Goal: Check status: Check status

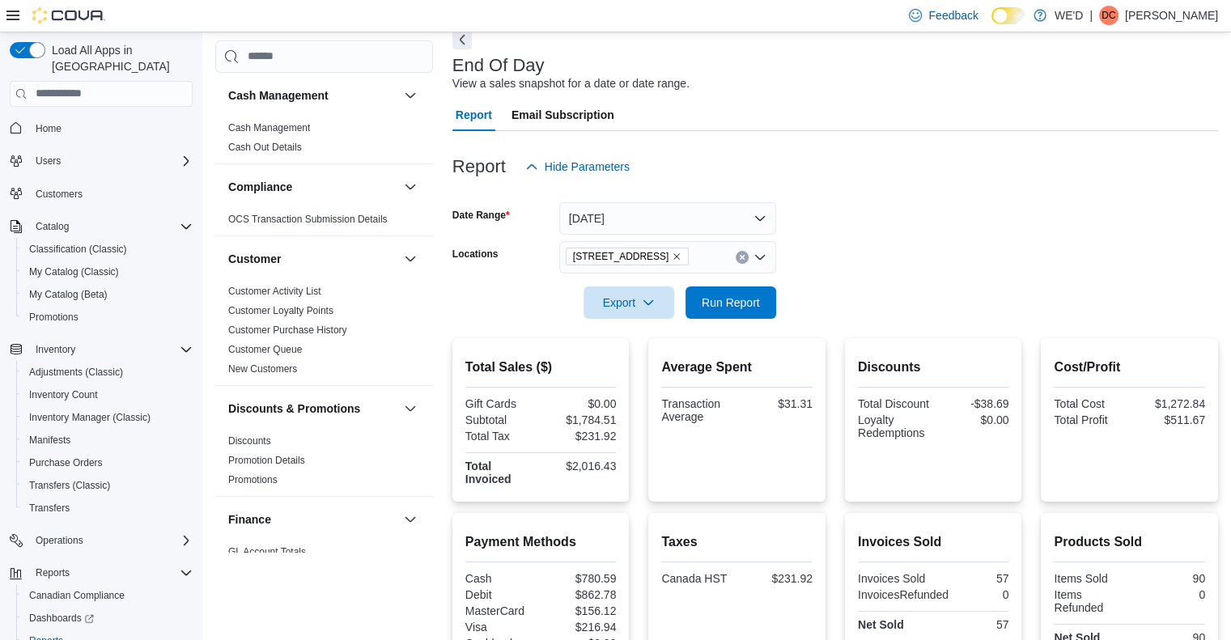
scroll to position [971, 0]
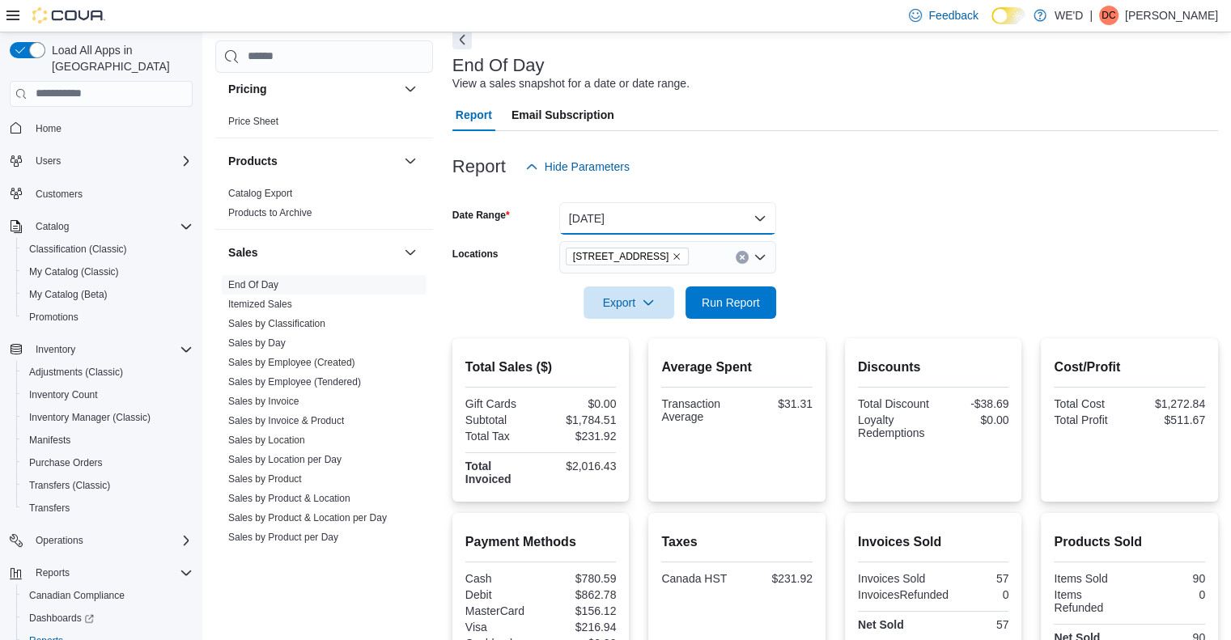
click at [628, 210] on button "[DATE]" at bounding box center [667, 218] width 217 height 32
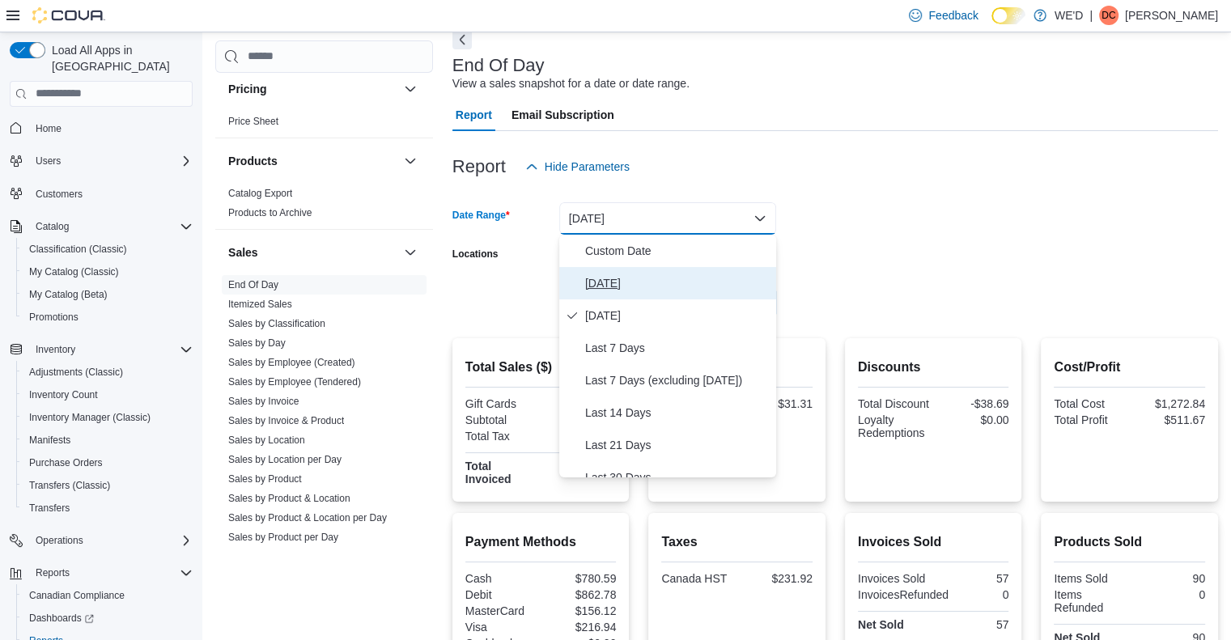
click at [613, 287] on span "[DATE]" at bounding box center [677, 283] width 185 height 19
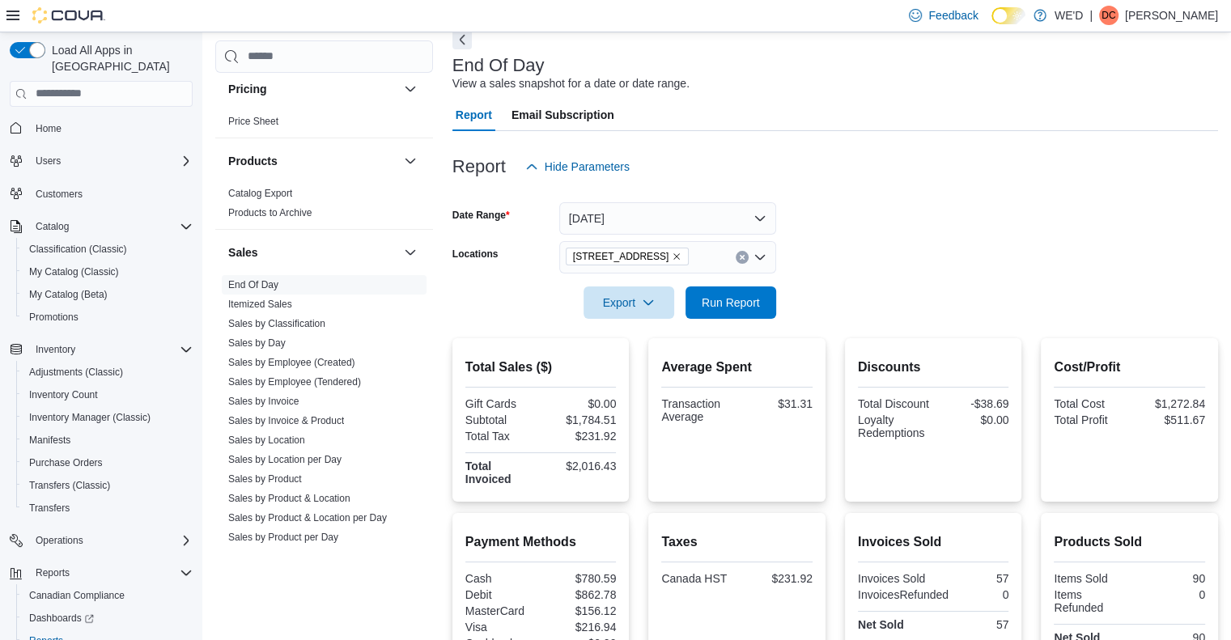
click at [836, 274] on div at bounding box center [835, 280] width 766 height 13
click at [672, 252] on icon "Remove 2400 Dundas St W from selection in this group" at bounding box center [677, 257] width 10 height 10
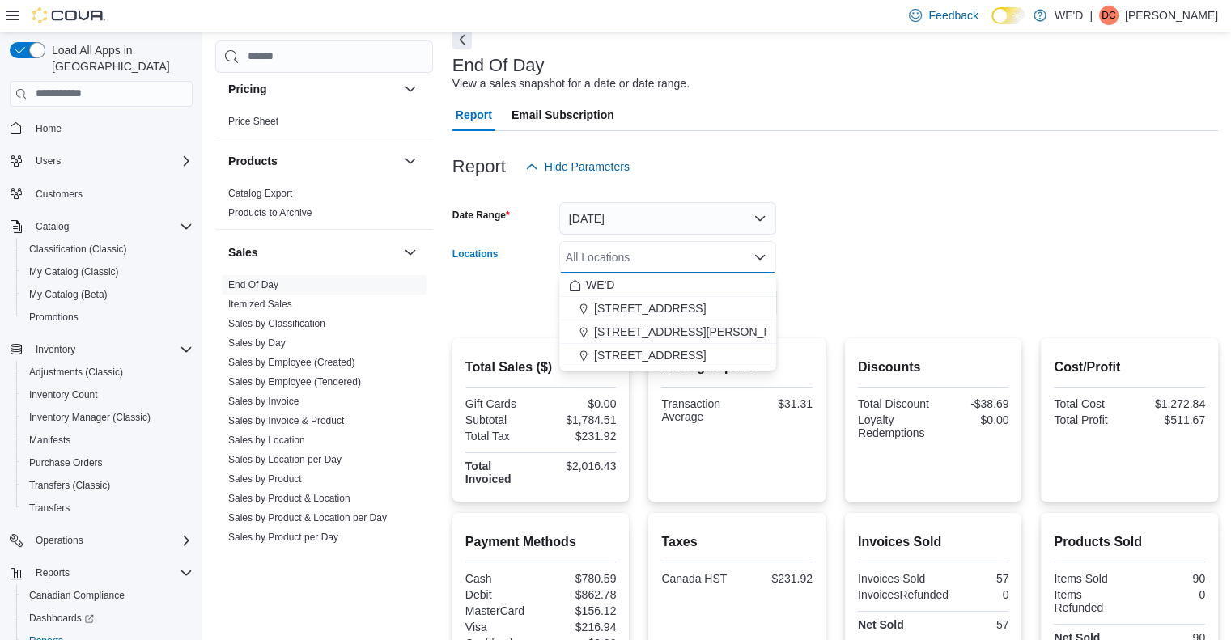
click at [664, 326] on span "[STREET_ADDRESS][PERSON_NAME]" at bounding box center [697, 332] width 206 height 16
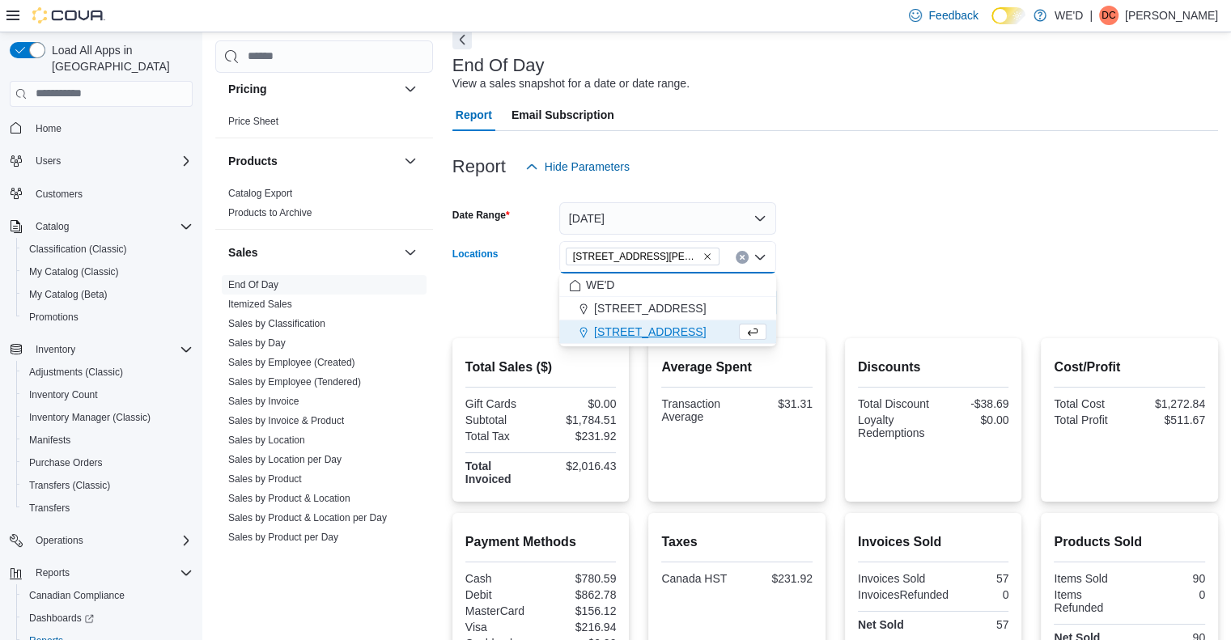
click at [817, 311] on form "Date Range [DATE] Locations [STREET_ADDRESS][PERSON_NAME] Combo box. Selected. …" at bounding box center [835, 251] width 766 height 136
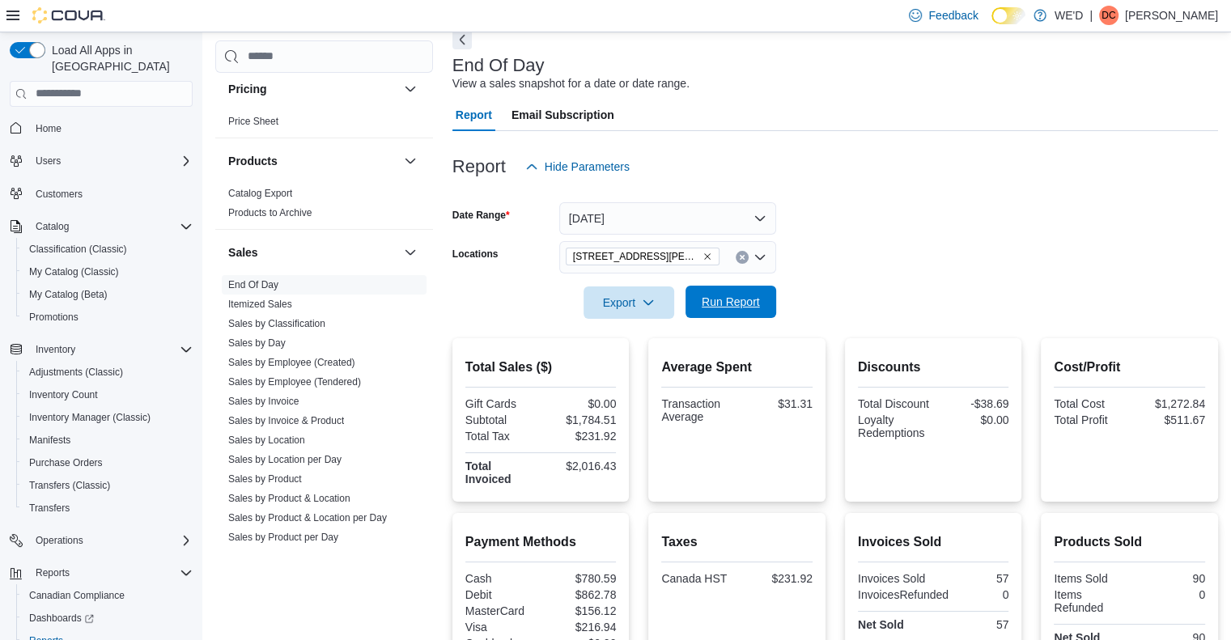
click at [729, 302] on span "Run Report" at bounding box center [731, 302] width 58 height 16
click at [702, 257] on icon "Remove 205 Quigley Rd #5 from selection in this group" at bounding box center [707, 257] width 10 height 10
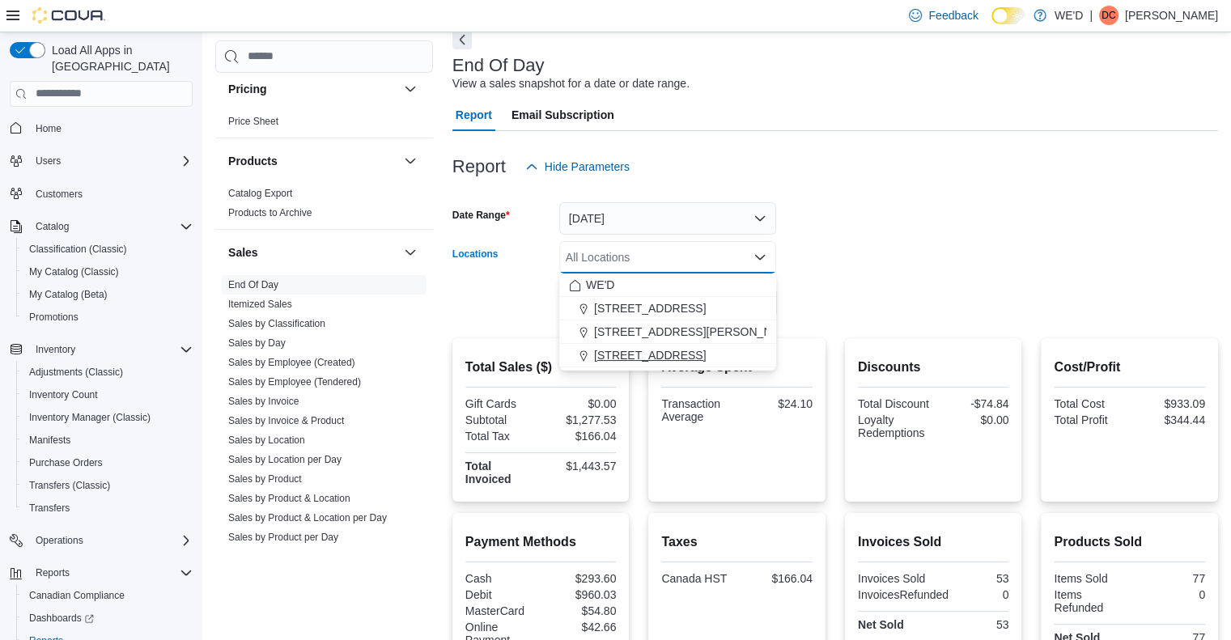
click at [647, 354] on span "[STREET_ADDRESS]" at bounding box center [650, 355] width 112 height 16
click at [911, 313] on form "Date Range [DATE] Locations [STREET_ADDRESS] Selected. [STREET_ADDRESS] Press B…" at bounding box center [835, 251] width 766 height 136
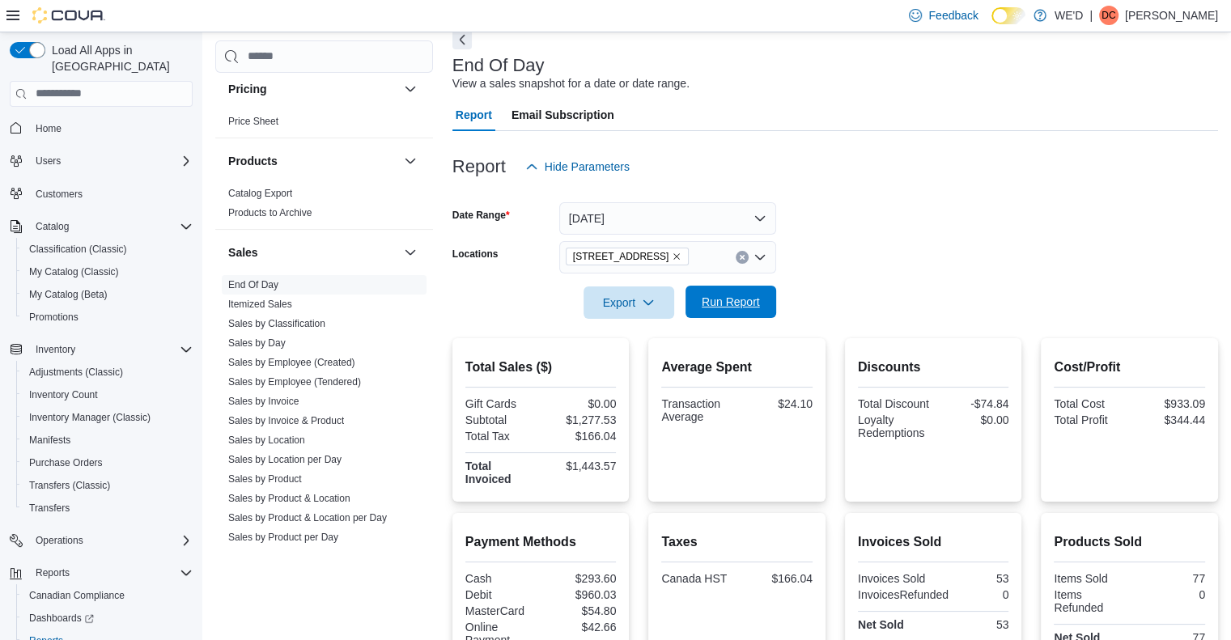
click at [745, 305] on span "Run Report" at bounding box center [731, 302] width 58 height 16
click at [917, 235] on form "Date Range [DATE] Locations [STREET_ADDRESS][GEOGRAPHIC_DATA] Run Report" at bounding box center [835, 251] width 766 height 136
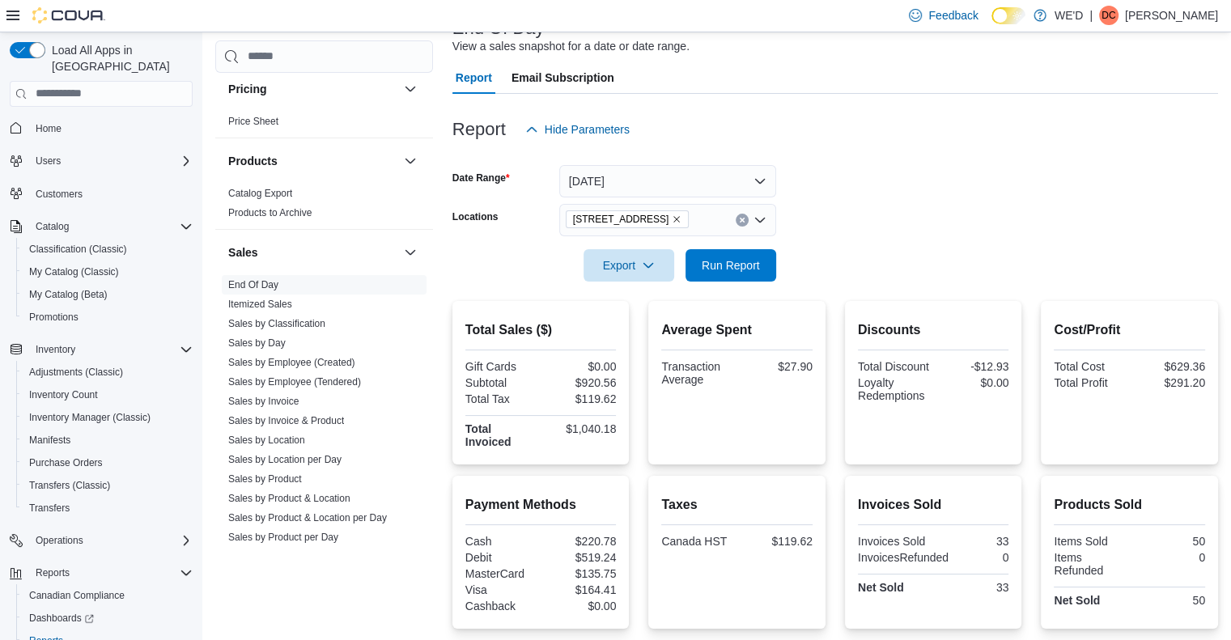
scroll to position [78, 0]
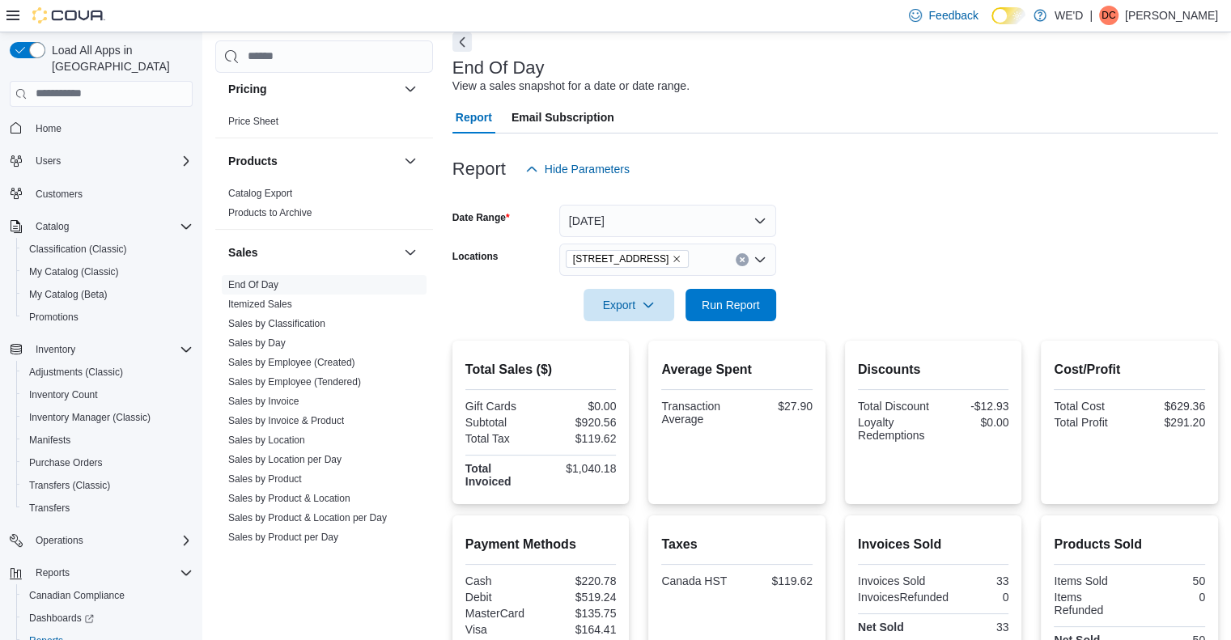
click at [935, 238] on form "Date Range [DATE] Locations [STREET_ADDRESS][GEOGRAPHIC_DATA] Run Report" at bounding box center [835, 253] width 766 height 136
